Goal: Task Accomplishment & Management: Complete application form

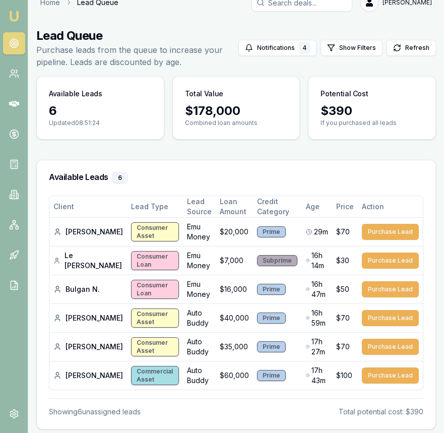
scroll to position [15, 0]
click at [15, 18] on img at bounding box center [14, 16] width 12 height 12
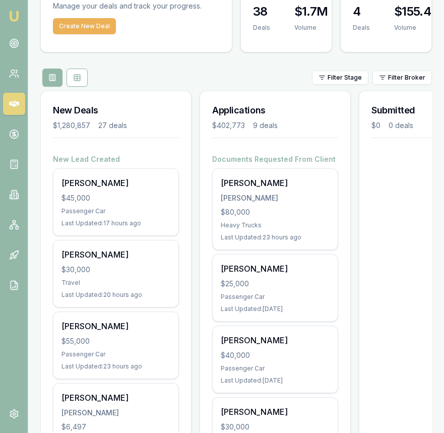
scroll to position [58, 0]
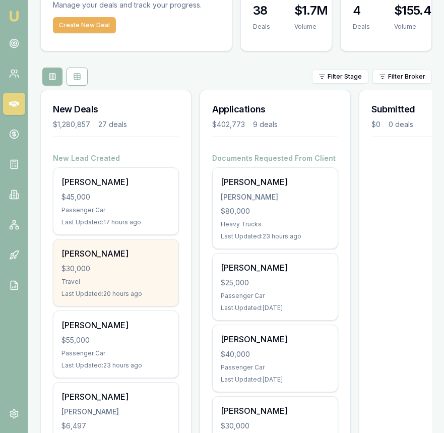
click at [140, 266] on div "$30,000" at bounding box center [115, 268] width 109 height 10
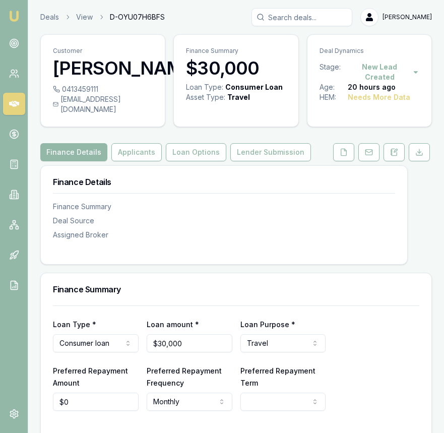
scroll to position [1, 0]
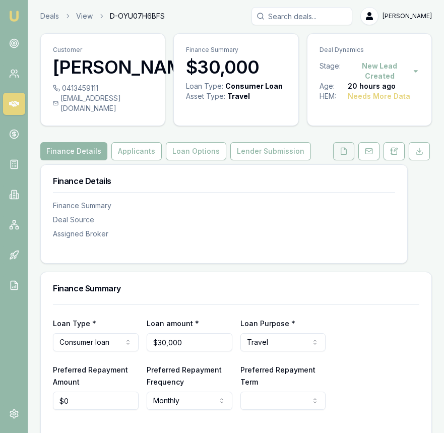
click at [341, 160] on button at bounding box center [343, 151] width 21 height 18
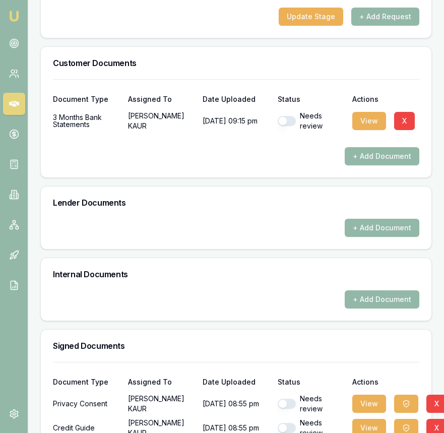
scroll to position [453, 0]
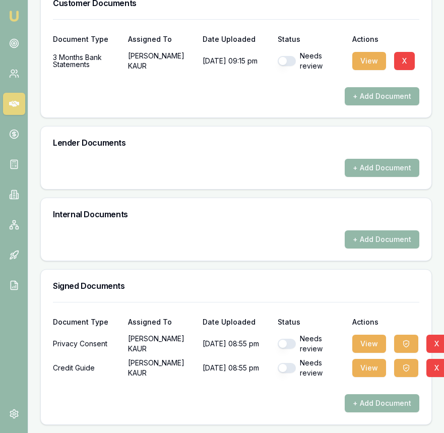
click at [285, 57] on button "button" at bounding box center [287, 61] width 18 height 10
checkbox input "true"
click at [285, 340] on button "button" at bounding box center [287, 344] width 18 height 10
checkbox input "false"
click at [289, 367] on button "button" at bounding box center [287, 368] width 18 height 10
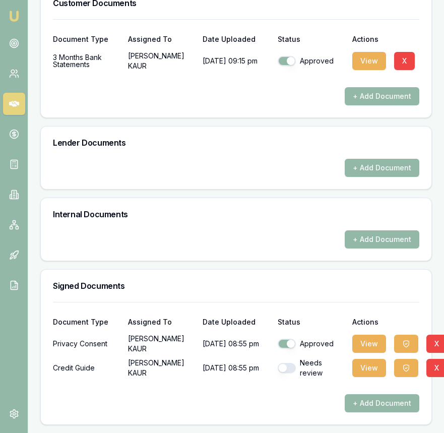
checkbox input "false"
click at [291, 345] on button "button" at bounding box center [287, 344] width 18 height 10
checkbox input "true"
click at [290, 367] on button "button" at bounding box center [287, 368] width 18 height 10
checkbox input "true"
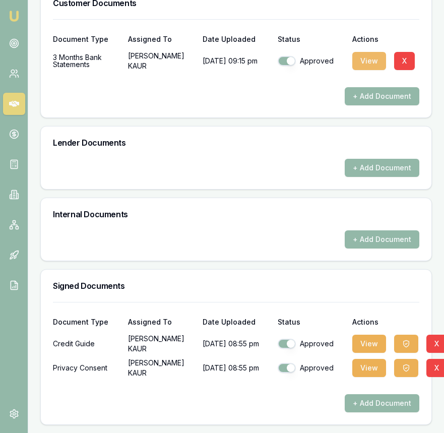
click at [367, 58] on button "View" at bounding box center [369, 61] width 34 height 18
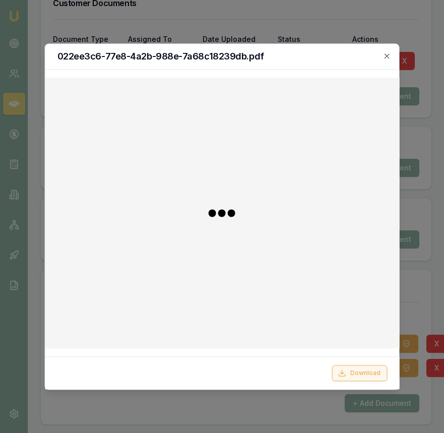
click at [354, 370] on button "Download" at bounding box center [358, 373] width 55 height 16
click at [419, 39] on div at bounding box center [222, 216] width 444 height 433
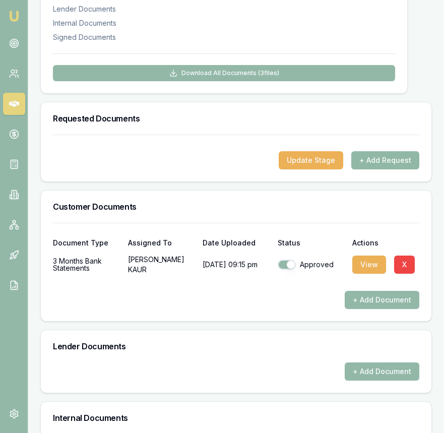
scroll to position [239, 0]
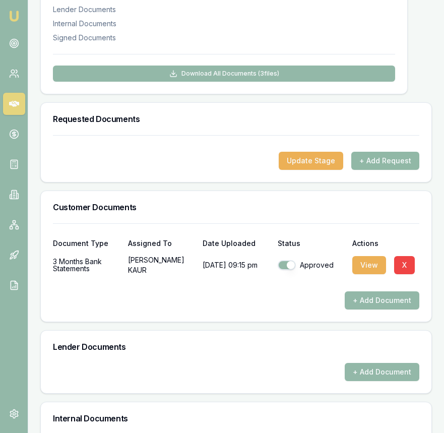
click at [377, 168] on button "+ Add Request" at bounding box center [385, 161] width 68 height 18
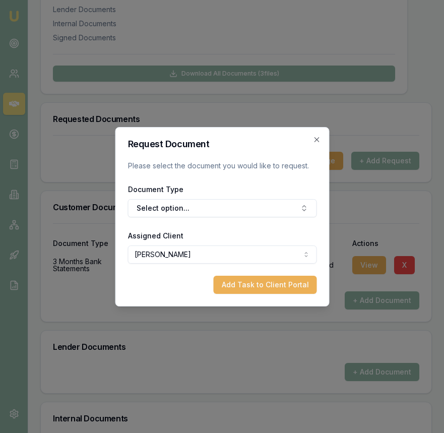
click at [321, 137] on div "Request Document Please select the document you would like to request. Document…" at bounding box center [222, 216] width 214 height 179
click at [319, 136] on icon "button" at bounding box center [316, 140] width 8 height 8
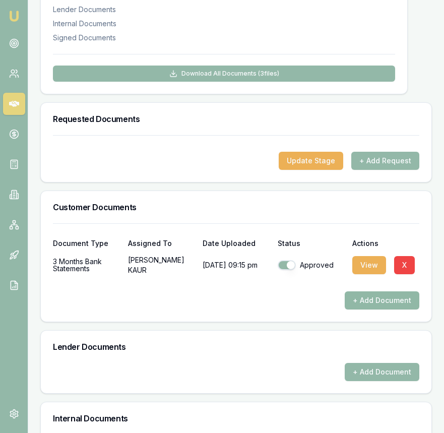
click at [375, 308] on button "+ Add Document" at bounding box center [382, 300] width 75 height 18
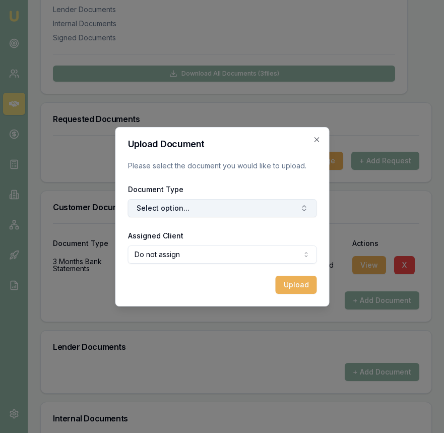
click at [278, 204] on button "Select option..." at bounding box center [221, 208] width 189 height 18
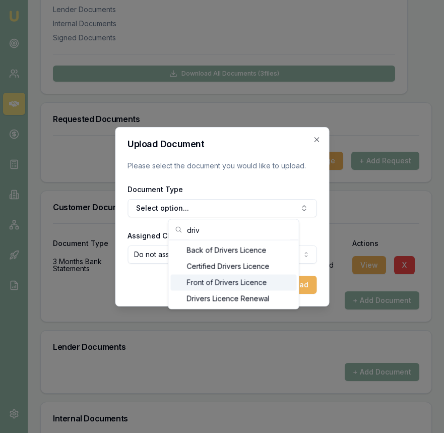
type input "driv"
click at [241, 279] on div "Front of Drivers Licence" at bounding box center [234, 283] width 126 height 16
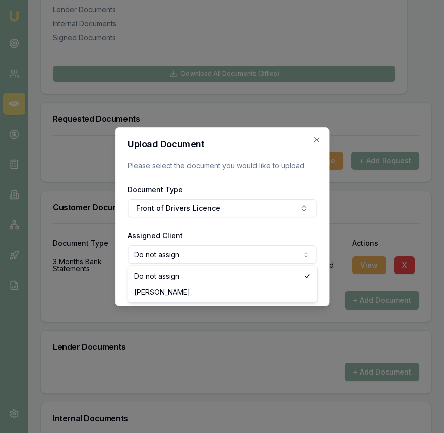
select select "U-LVQWSEKGW0"
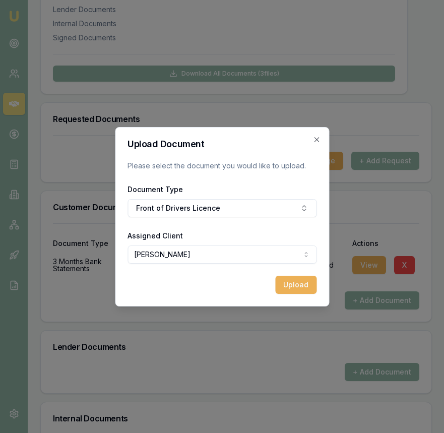
click at [227, 288] on div "Upload" at bounding box center [221, 285] width 189 height 18
click at [285, 282] on button "Upload" at bounding box center [295, 285] width 41 height 18
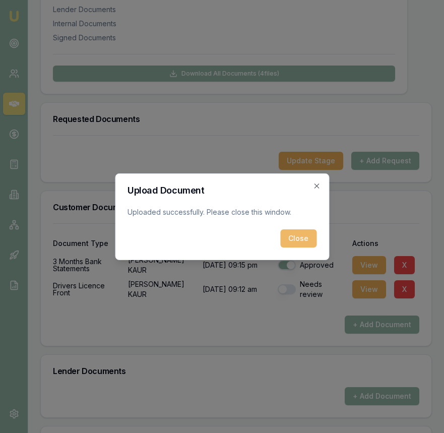
click at [302, 234] on button "Close" at bounding box center [298, 238] width 36 height 18
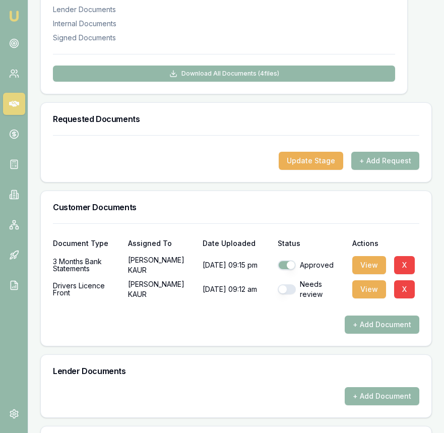
click at [295, 295] on div "Needs review" at bounding box center [311, 289] width 67 height 20
click at [292, 294] on button "button" at bounding box center [287, 289] width 18 height 10
checkbox input "true"
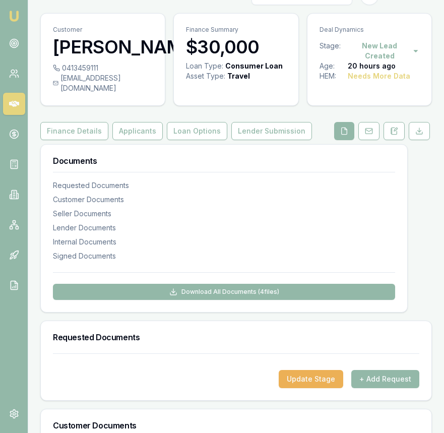
scroll to position [0, 0]
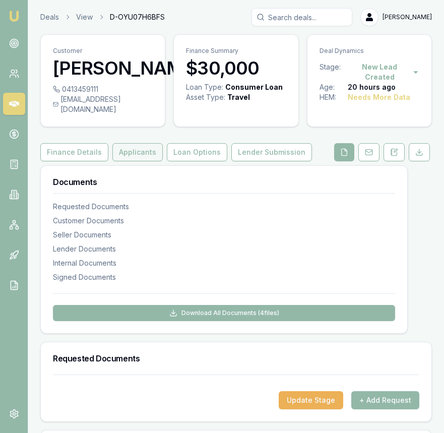
click at [150, 161] on button "Applicants" at bounding box center [137, 152] width 50 height 18
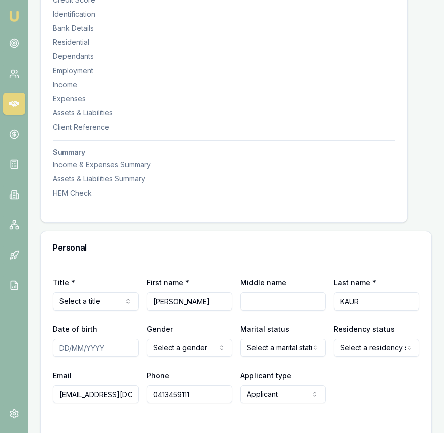
scroll to position [280, 0]
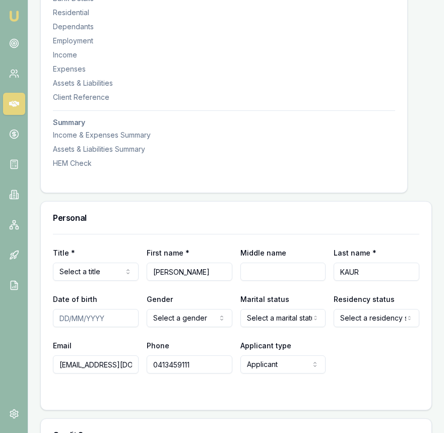
click at [190, 280] on input "NAVDEEP" at bounding box center [190, 271] width 86 height 18
type input "NAV"
click at [254, 281] on input "Middle name" at bounding box center [283, 271] width 86 height 18
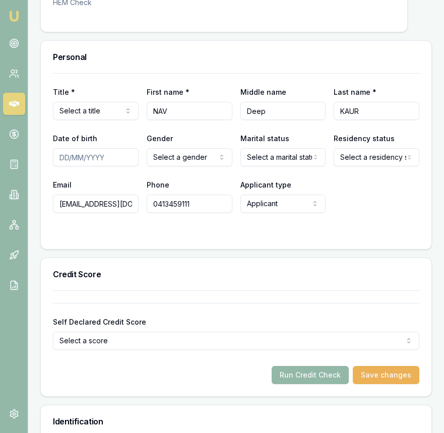
scroll to position [445, 0]
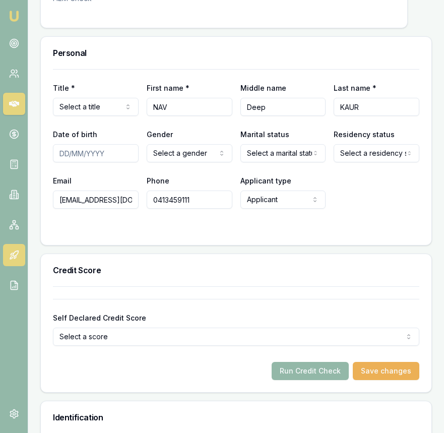
type input "Deep"
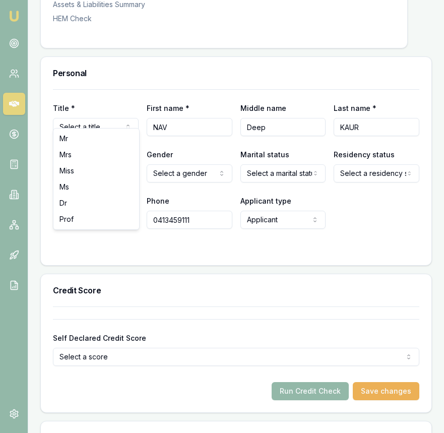
select select "Mrs"
click at [58, 164] on input "Date of birth" at bounding box center [96, 173] width 86 height 18
type input "02/07/1997"
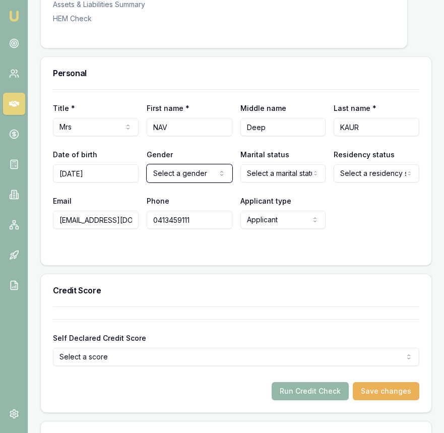
select select "FEMALE"
select select "MARRIED"
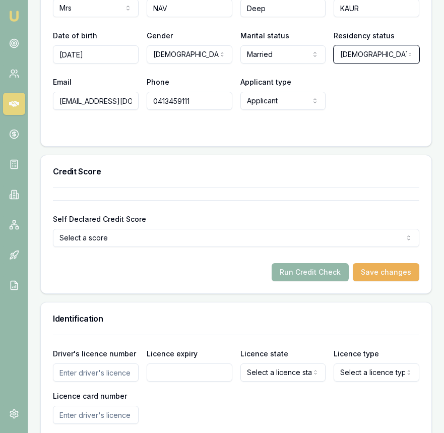
scroll to position [597, 0]
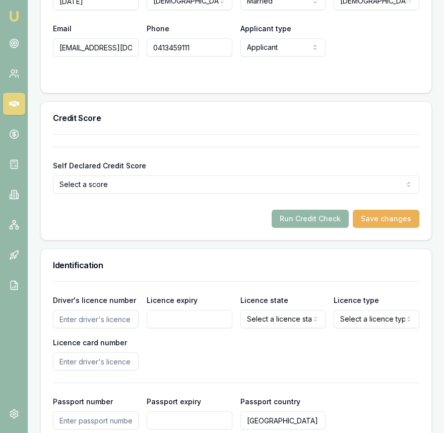
click at [114, 310] on input "Driver's licence number" at bounding box center [96, 319] width 86 height 18
type input "058172907"
type input "29/09/2035"
select select "VIC"
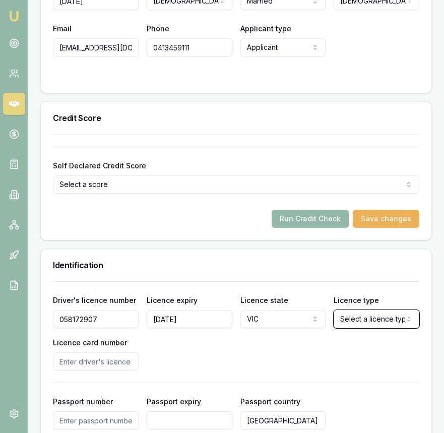
select select "OPEN_LICENCE"
click at [105, 352] on input "Licence card number" at bounding box center [96, 361] width 86 height 18
type input "P5220229"
click at [301, 366] on div "Driver's licence number 058172907 Licence expiry 29/09/2035 Licence state VIC N…" at bounding box center [236, 405] width 366 height 249
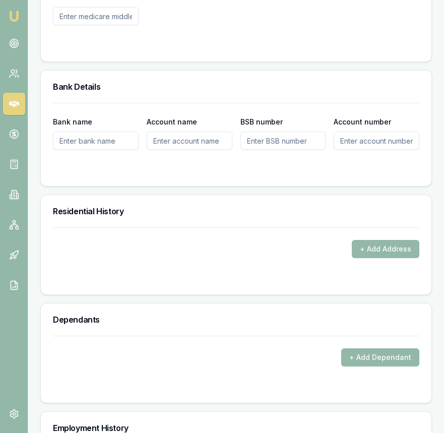
scroll to position [1109, 0]
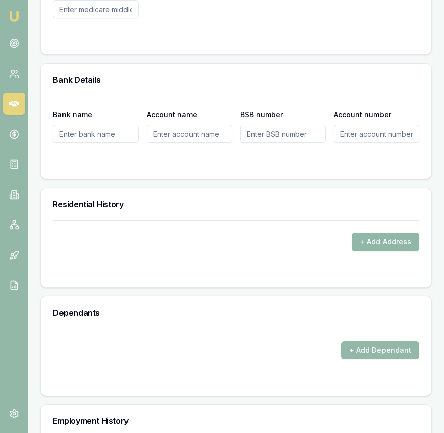
click at [372, 233] on button "+ Add Address" at bounding box center [385, 242] width 67 height 18
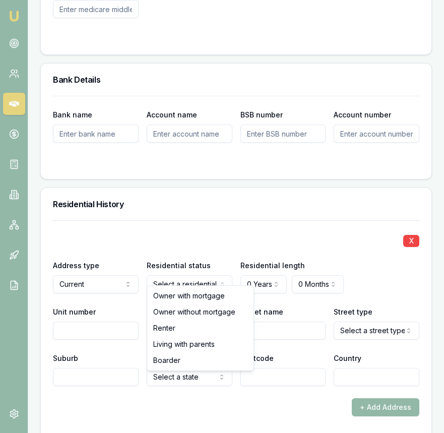
select select "RENTER"
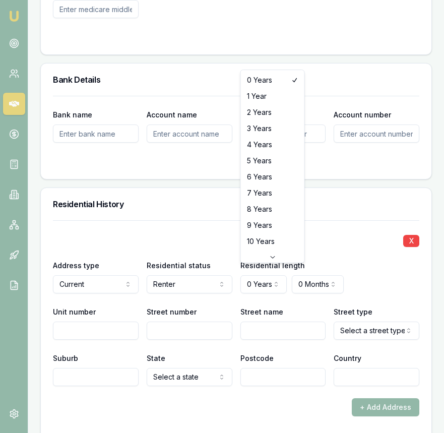
select select "3"
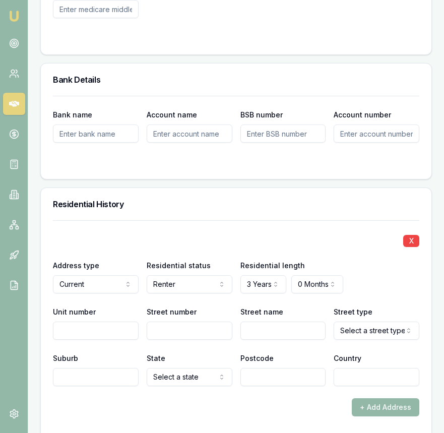
click at [165, 321] on input "Street number" at bounding box center [190, 330] width 86 height 18
type input "71A"
type input "Strickland"
select select "Road"
click at [85, 372] on input "Suburb" at bounding box center [96, 377] width 86 height 18
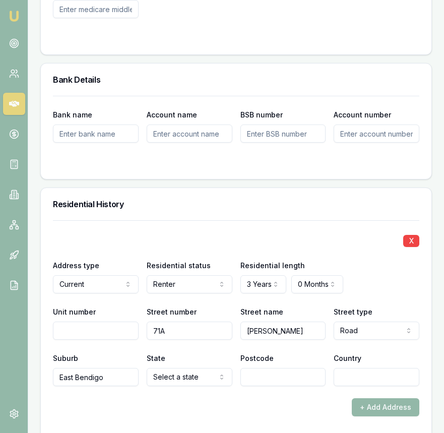
type input "East Bendigo"
select select "VIC"
type input "3550"
type input "Australia"
click at [143, 416] on form "X Address type Current Current Previous Residential status Renter Owner with mo…" at bounding box center [236, 330] width 366 height 220
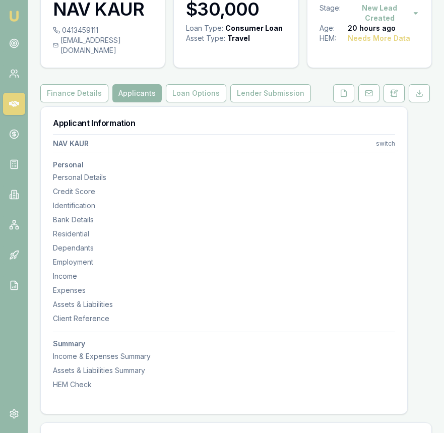
scroll to position [0, 0]
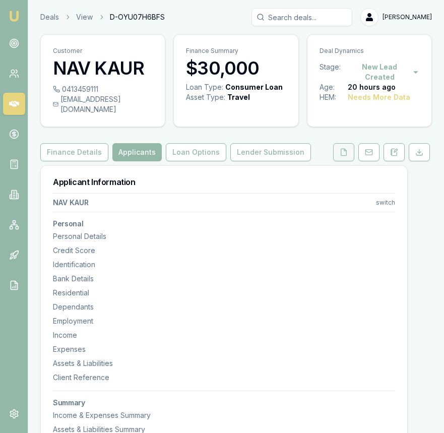
click at [340, 147] on button at bounding box center [343, 152] width 21 height 18
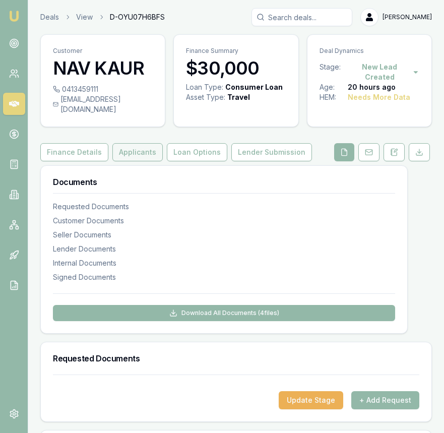
click at [140, 149] on button "Applicants" at bounding box center [137, 152] width 50 height 18
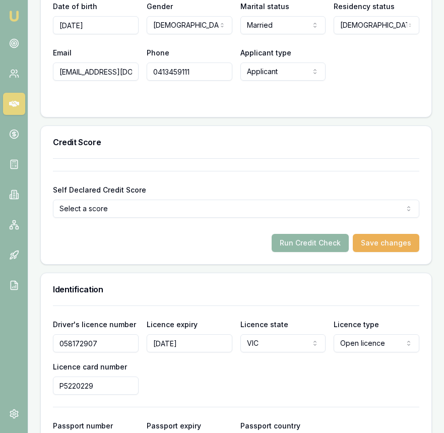
scroll to position [587, 0]
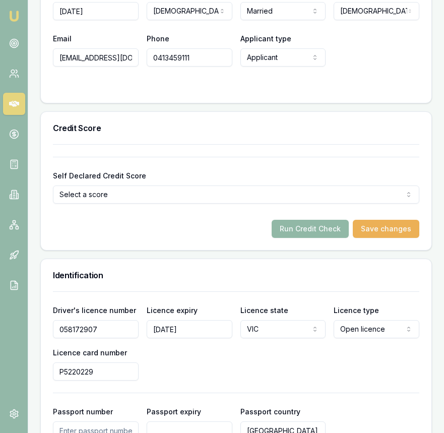
click at [304, 226] on button "Run Credit Check" at bounding box center [310, 229] width 77 height 18
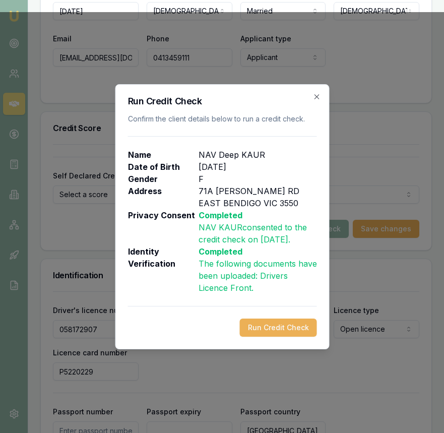
click at [290, 335] on button "Run Credit Check" at bounding box center [277, 327] width 77 height 18
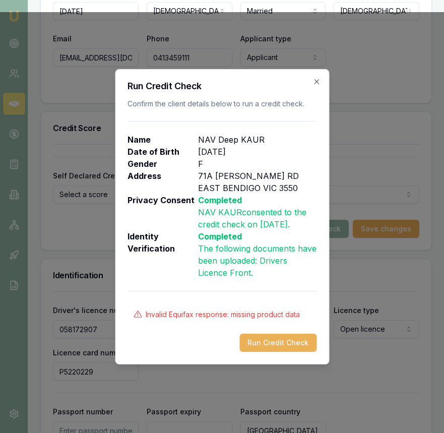
click at [318, 73] on div "Run Credit Check Confirm the client details below to run a credit check. Name N…" at bounding box center [222, 216] width 214 height 295
click at [316, 85] on h2 "Run Credit Check" at bounding box center [221, 86] width 189 height 9
click at [319, 83] on icon "button" at bounding box center [316, 82] width 8 height 8
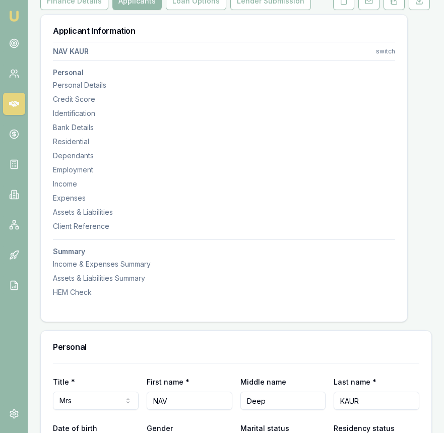
scroll to position [0, 0]
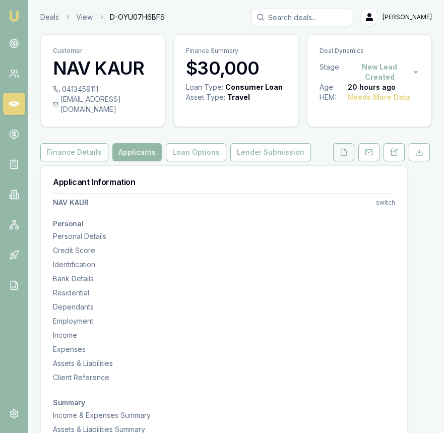
click at [342, 147] on button at bounding box center [343, 152] width 21 height 18
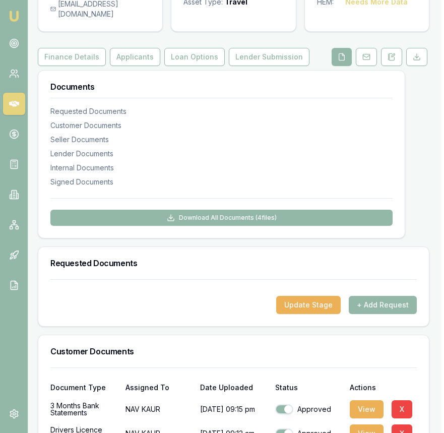
scroll to position [96, 3]
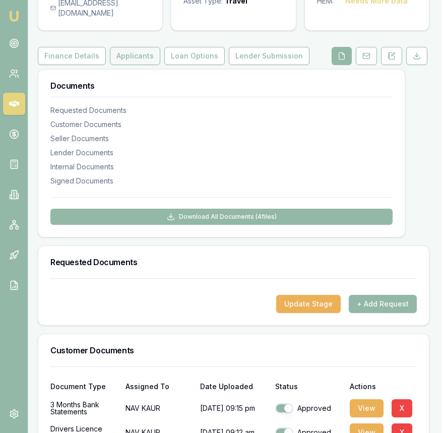
click at [138, 50] on button "Applicants" at bounding box center [135, 56] width 50 height 18
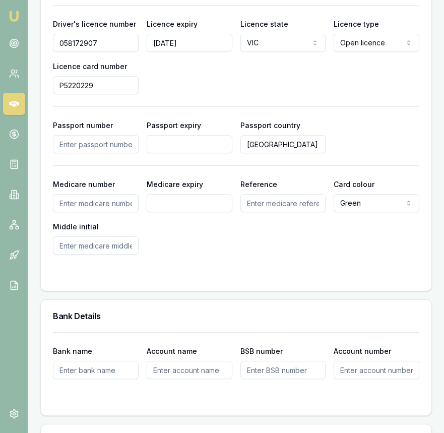
scroll to position [863, 0]
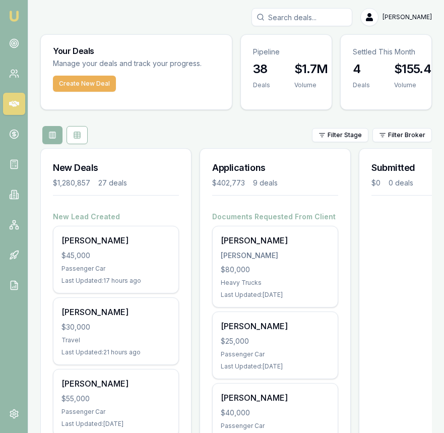
click at [325, 23] on input "Search deals" at bounding box center [301, 17] width 101 height 18
type input "khaisha\\\\\\\\\\"
